Goal: Information Seeking & Learning: Learn about a topic

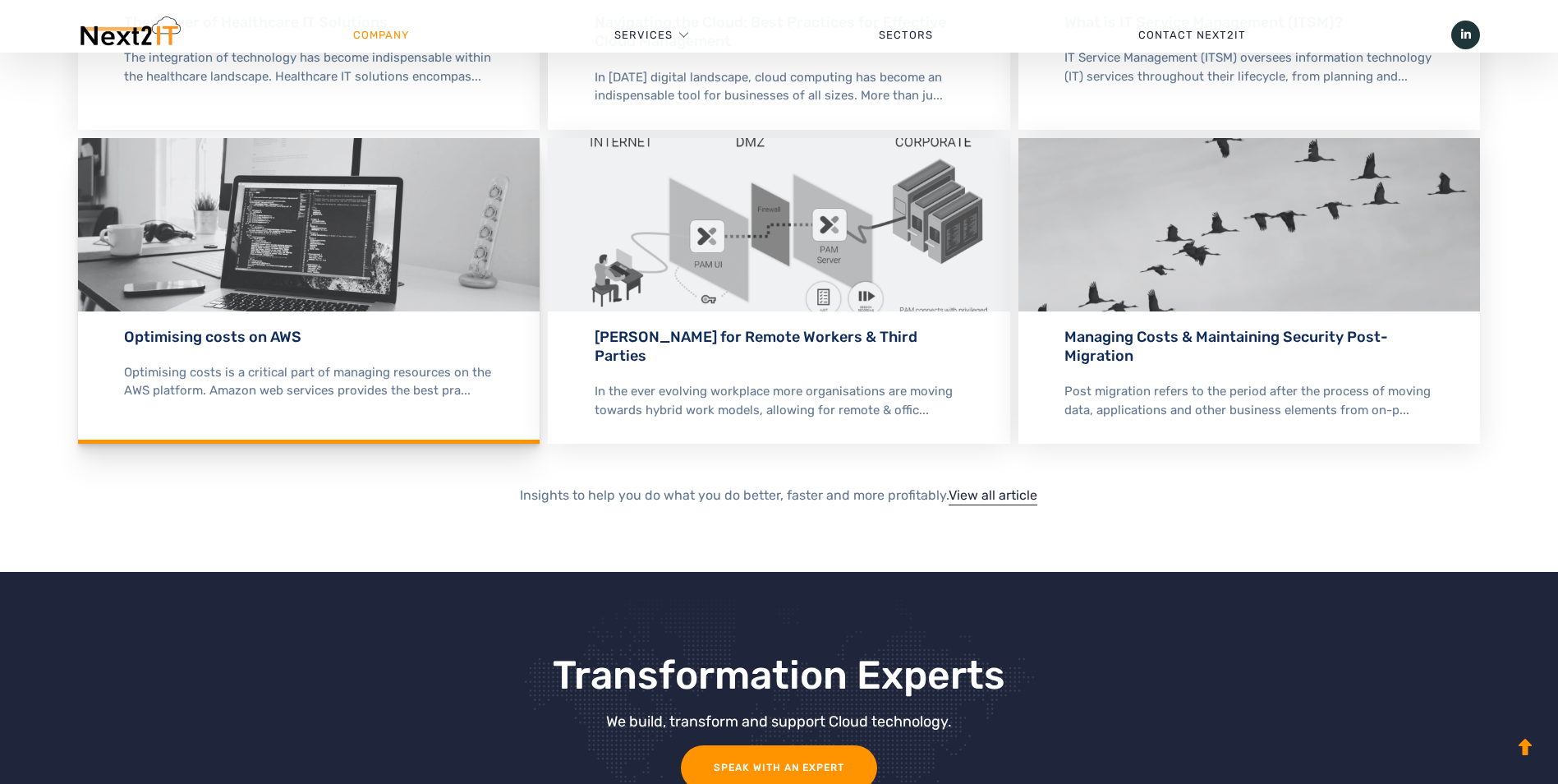
scroll to position [3286, 0]
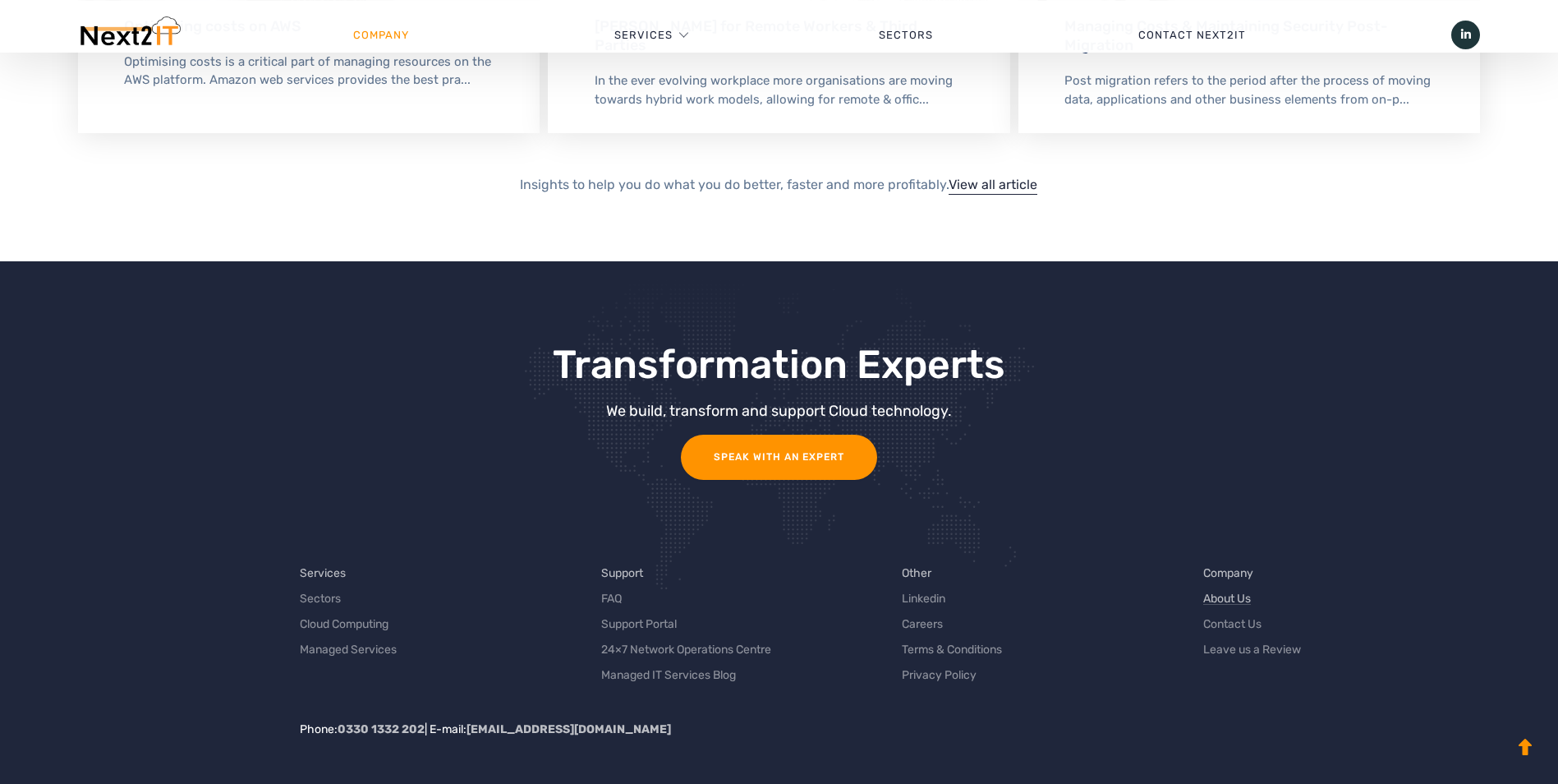
click at [1242, 597] on link "About Us" at bounding box center [1227, 598] width 48 height 18
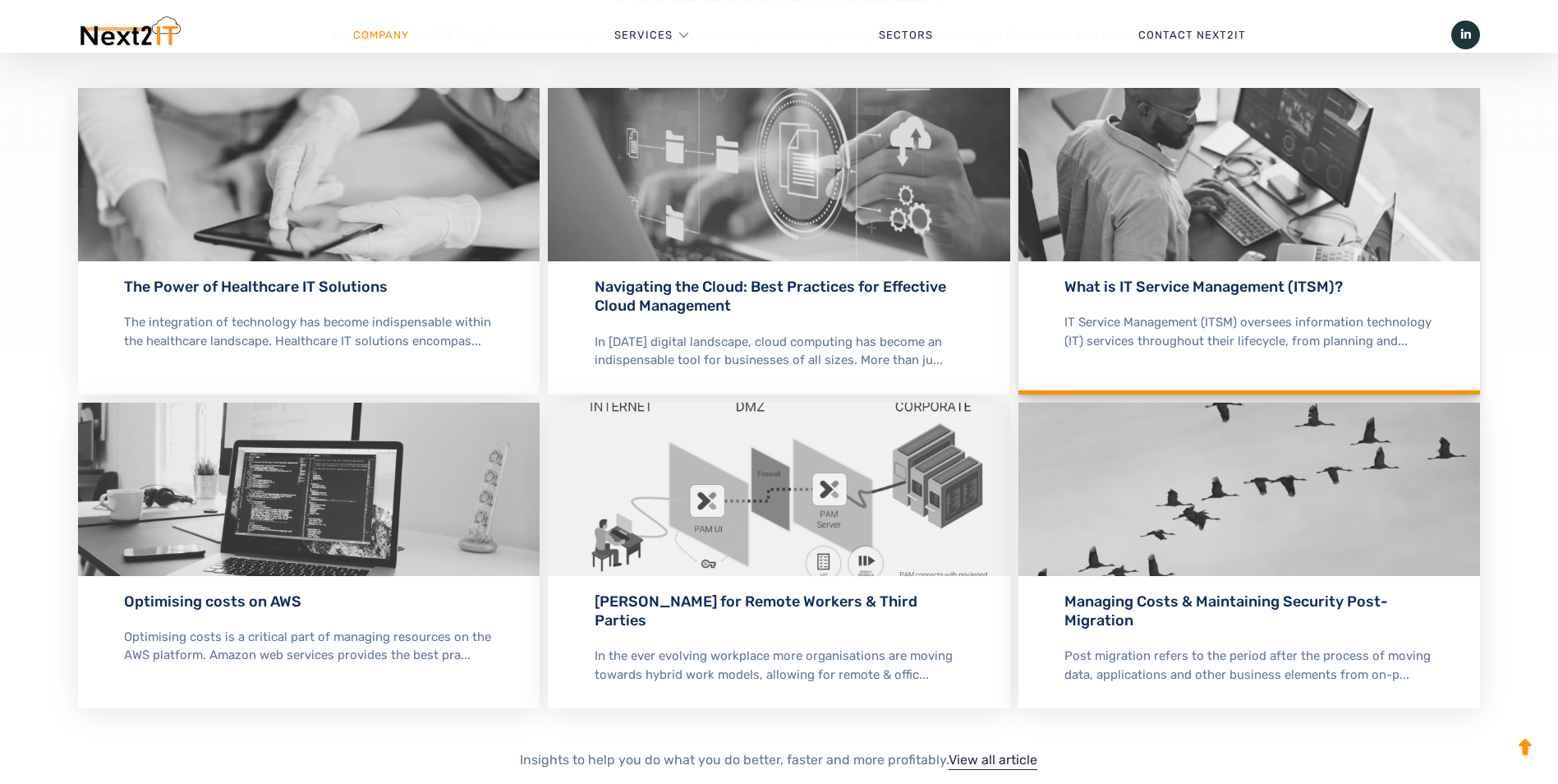
scroll to position [3286, 0]
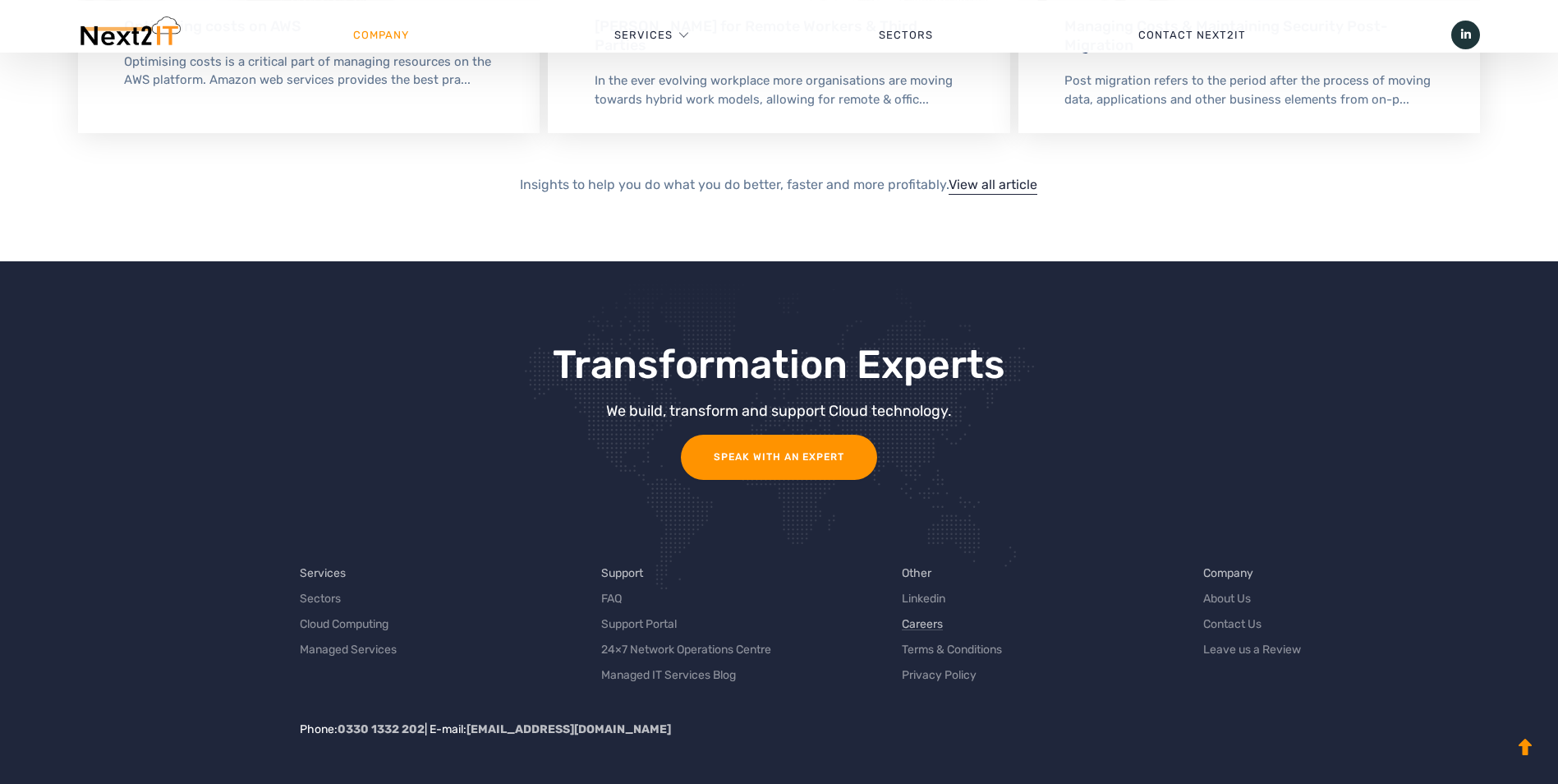
click at [926, 624] on link "Careers" at bounding box center [922, 624] width 41 height 18
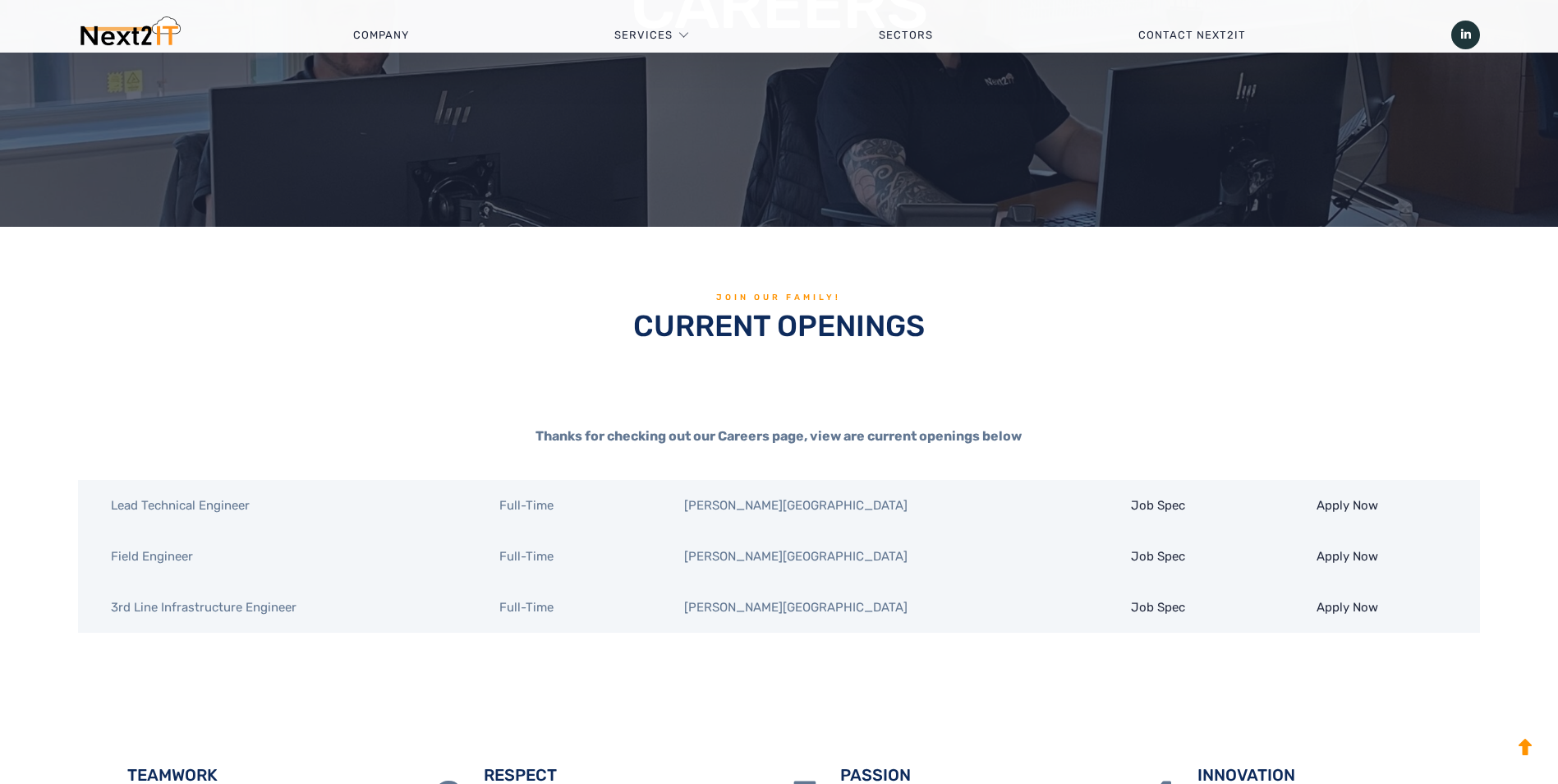
scroll to position [575, 0]
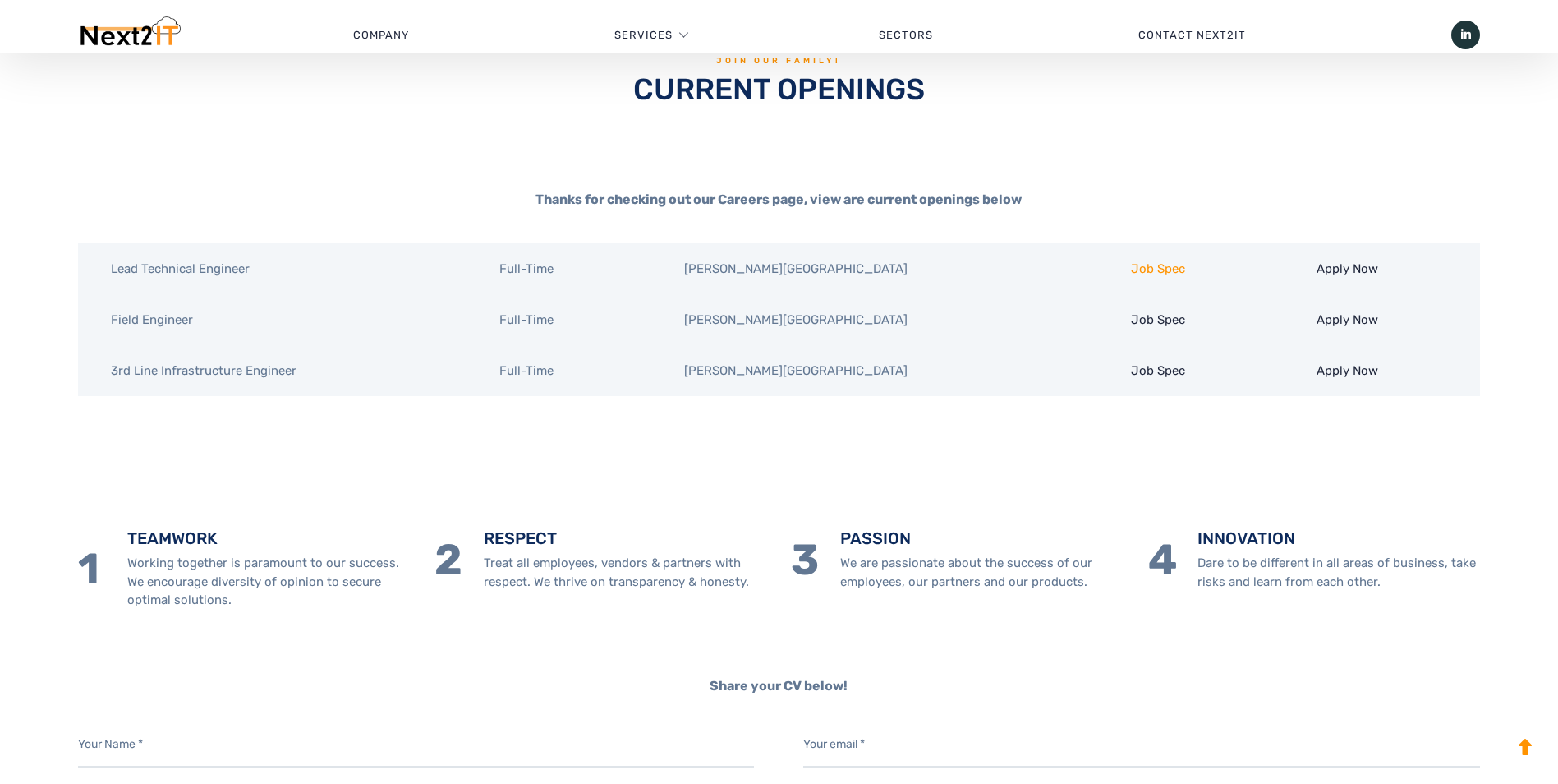
click at [1131, 267] on link "Job Spec" at bounding box center [1158, 269] width 54 height 15
click at [1129, 138] on div "Thanks for checking out our Careers page, view are current openings below" at bounding box center [779, 159] width 1403 height 104
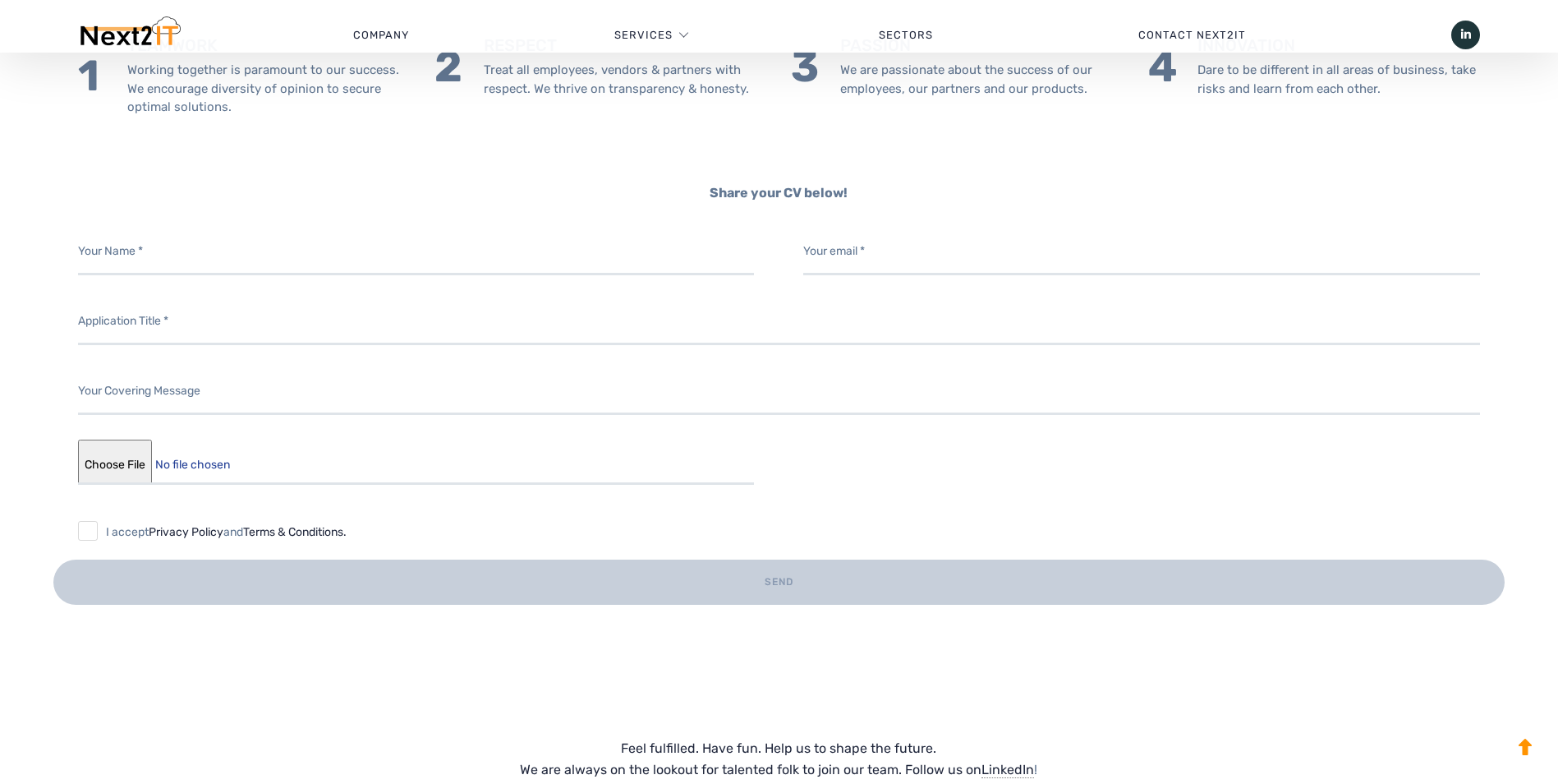
scroll to position [1643, 0]
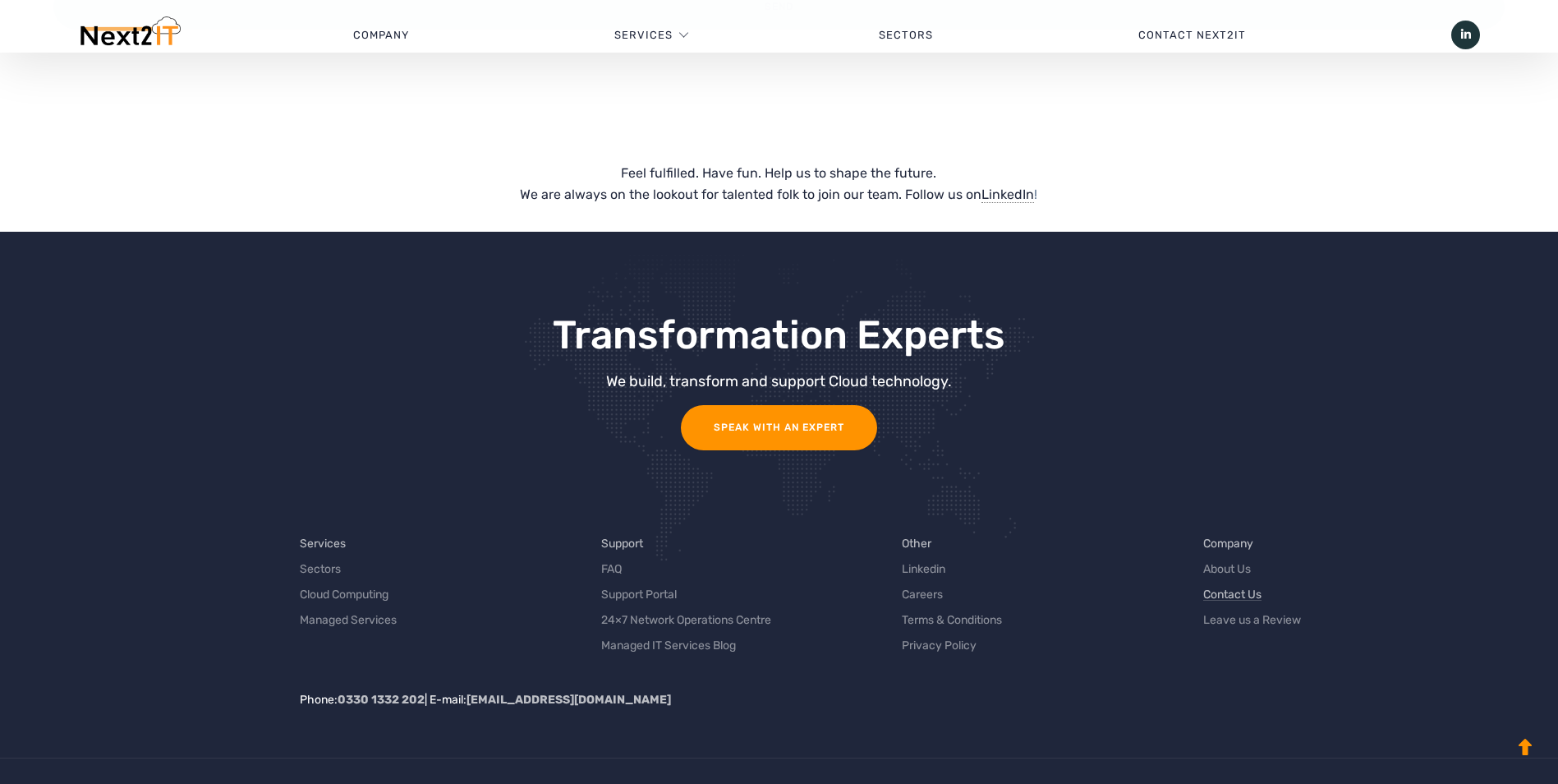
click at [1248, 593] on link "Contact Us" at bounding box center [1233, 594] width 59 height 18
